Goal: Communication & Community: Ask a question

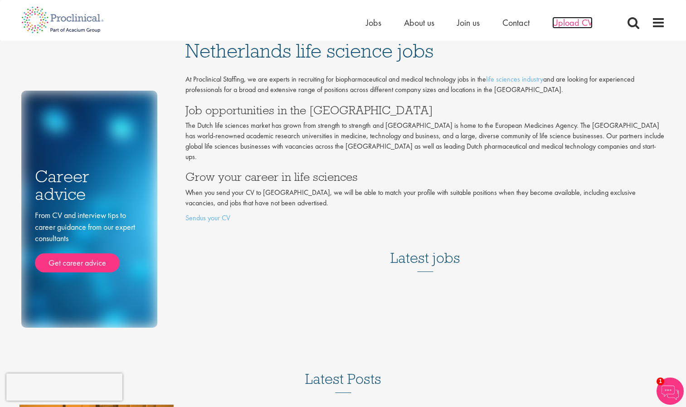
click at [570, 23] on span "Upload CV" at bounding box center [573, 23] width 40 height 12
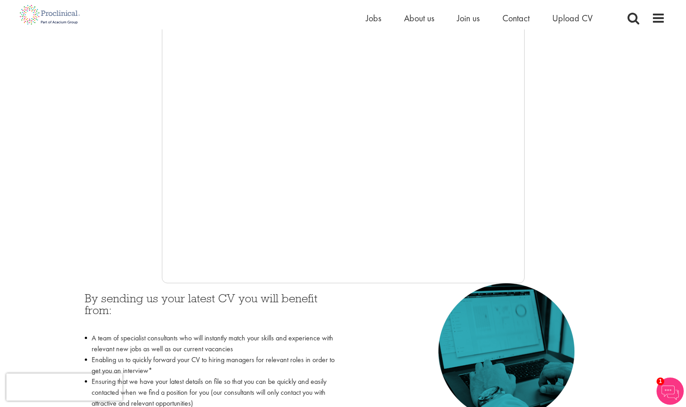
scroll to position [272, 0]
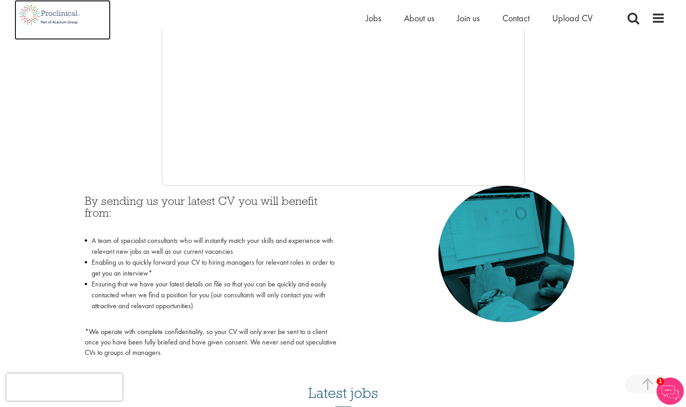
click at [54, 10] on img at bounding box center [50, 14] width 71 height 29
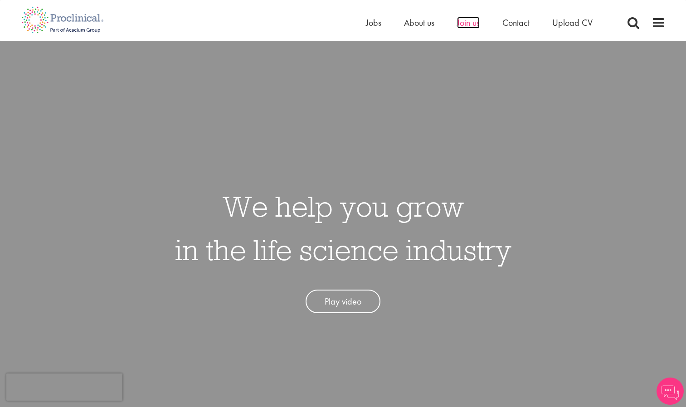
click at [476, 25] on span "Join us" at bounding box center [468, 23] width 23 height 12
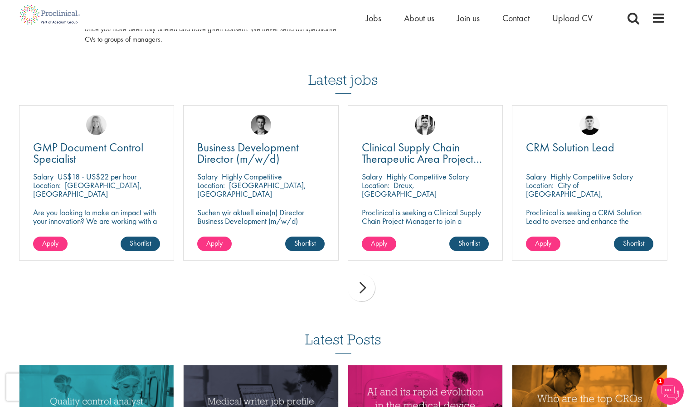
scroll to position [635, 0]
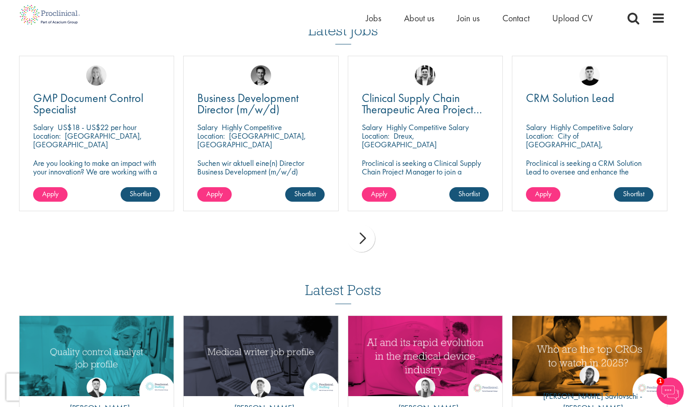
click at [362, 239] on div "next" at bounding box center [361, 238] width 27 height 27
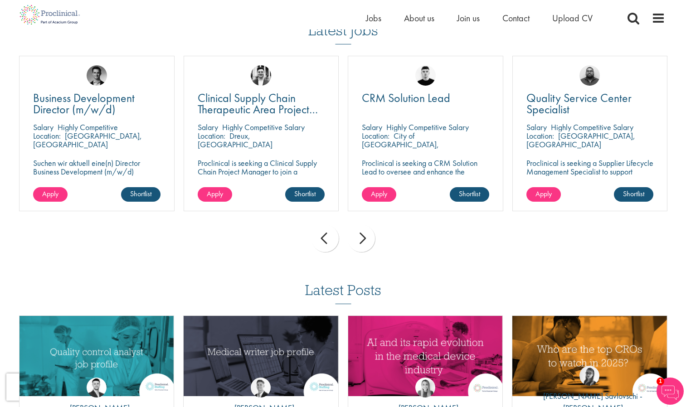
click at [362, 239] on div "next" at bounding box center [361, 238] width 27 height 27
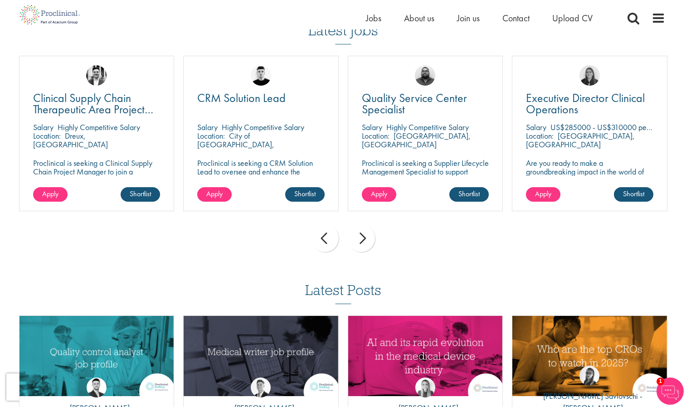
click at [362, 239] on div "next" at bounding box center [361, 238] width 27 height 27
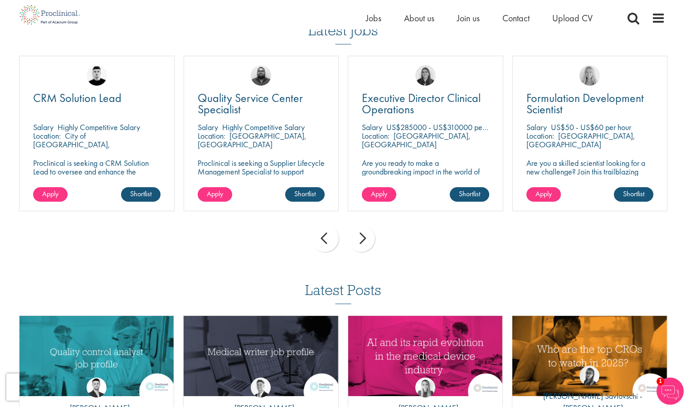
click at [362, 239] on div "next" at bounding box center [361, 238] width 27 height 27
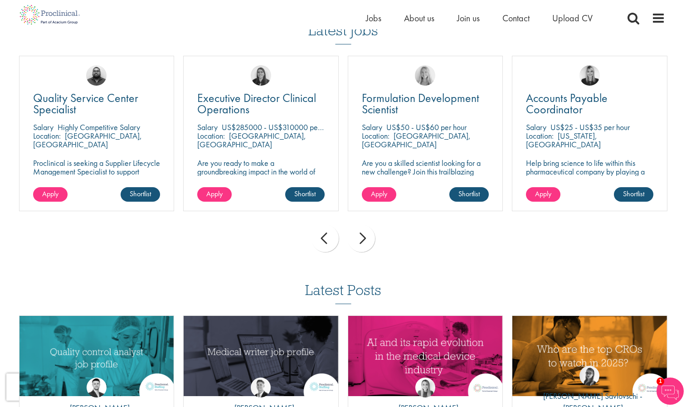
click at [362, 239] on div "next" at bounding box center [361, 238] width 27 height 27
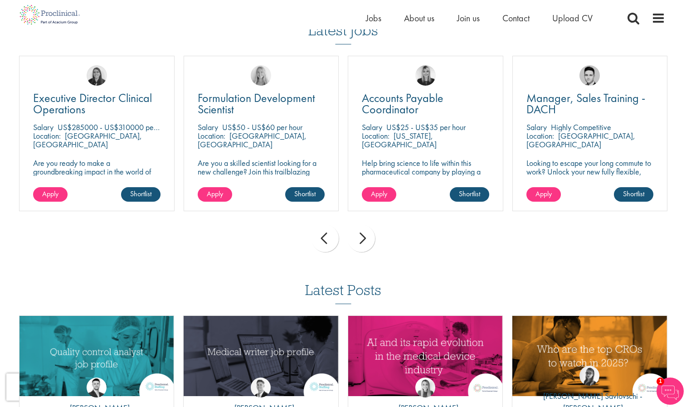
click at [362, 239] on div "next" at bounding box center [361, 238] width 27 height 27
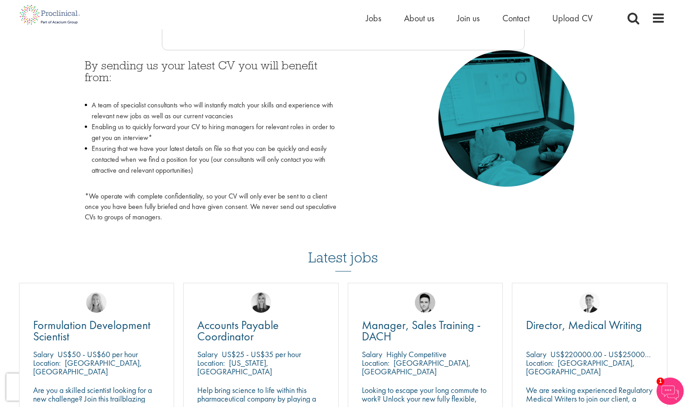
scroll to position [408, 0]
click at [519, 15] on span "Contact" at bounding box center [516, 18] width 27 height 12
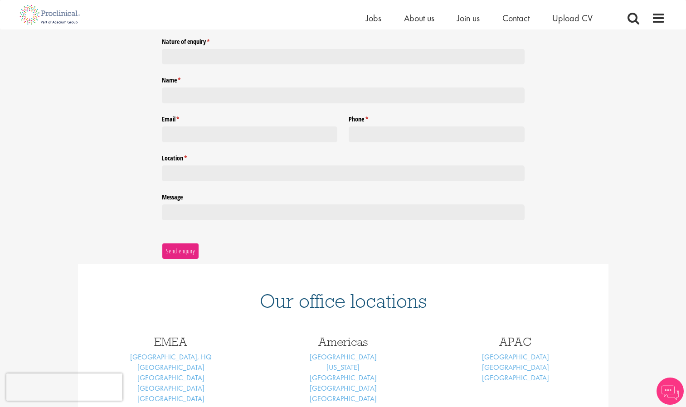
scroll to position [111, 0]
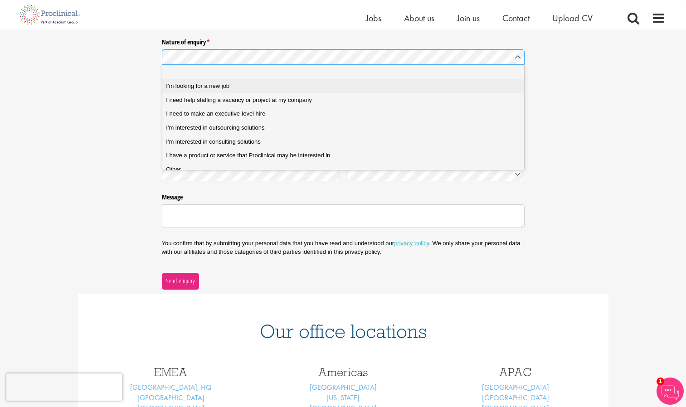
click at [215, 90] on span "I'm looking for a new job" at bounding box center [198, 86] width 64 height 8
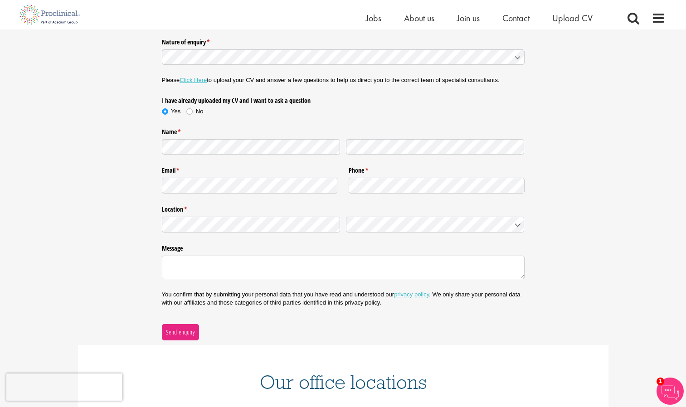
click at [86, 184] on div "Nature of enquiry * (required) Please Click Here to upload your CV and answer a…" at bounding box center [343, 187] width 686 height 306
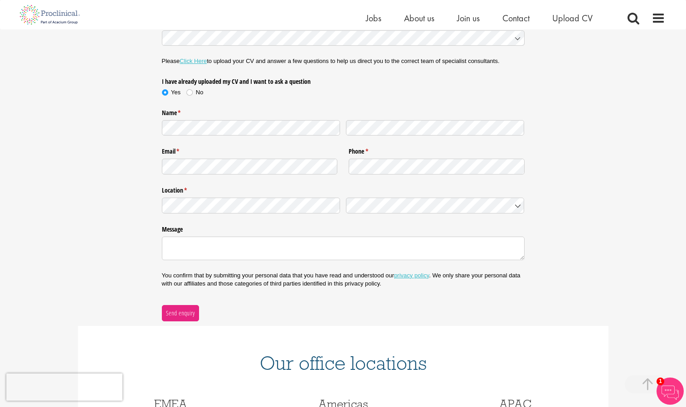
scroll to position [65, 0]
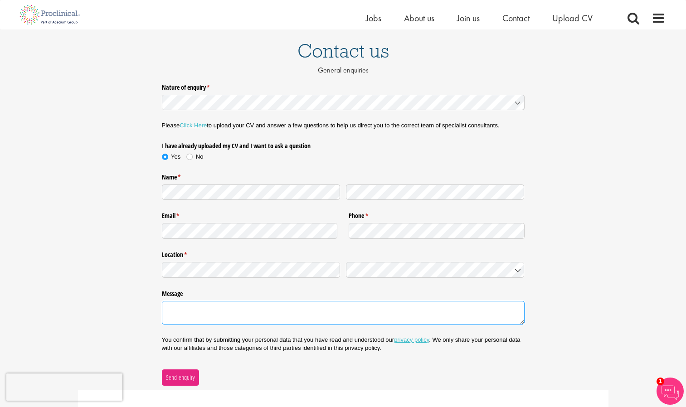
click at [229, 315] on textarea "Message" at bounding box center [343, 313] width 363 height 24
paste textarea "Dear Hiring Team, I am writing to express my interest in exploring career oppor…"
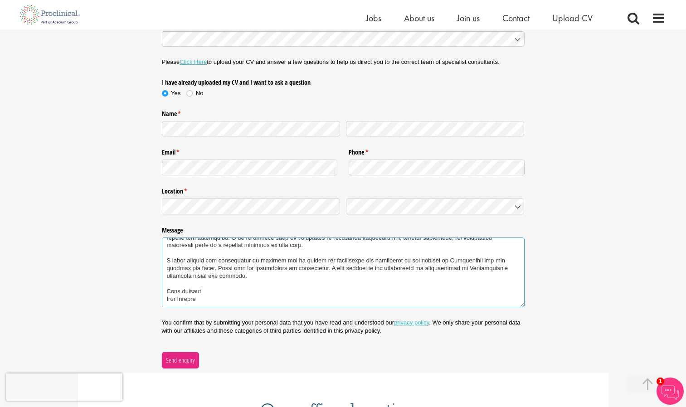
scroll to position [201, 0]
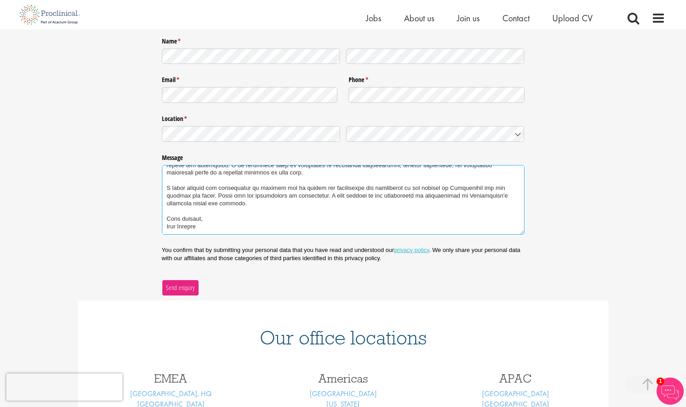
type textarea "Dear Hiring Team, I am writing to express my interest in exploring career oppor…"
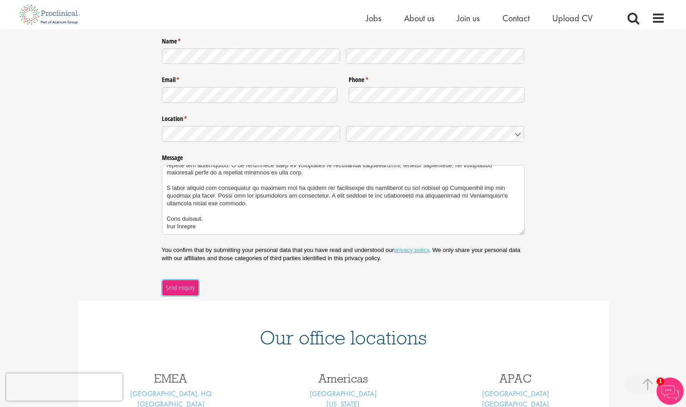
click at [179, 292] on span "Send enquiry" at bounding box center [180, 288] width 29 height 10
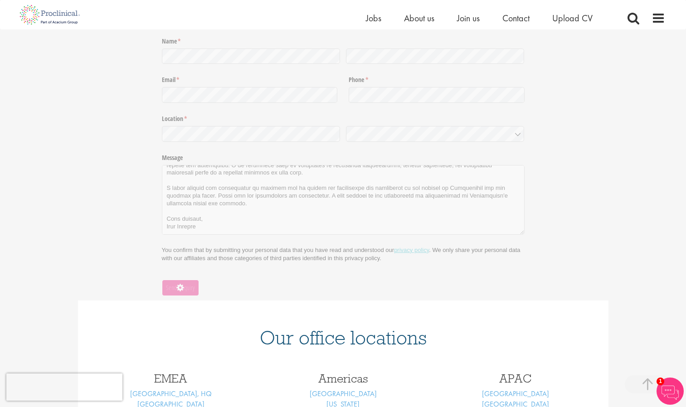
scroll to position [29, 0]
